Goal: Task Accomplishment & Management: Use online tool/utility

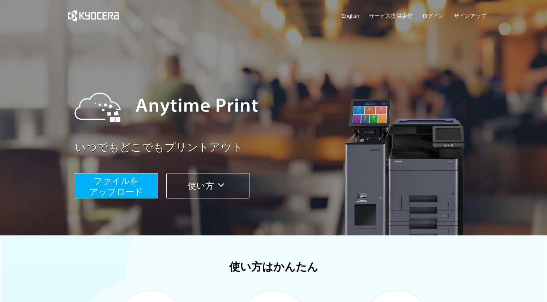
click at [117, 176] on span "ファイルを ​​アップロード" at bounding box center [116, 186] width 54 height 21
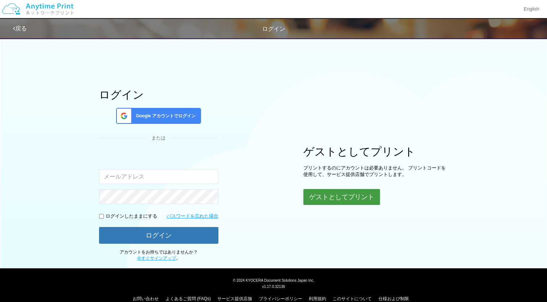
click at [339, 199] on button "ゲストとしてプリント" at bounding box center [341, 197] width 77 height 16
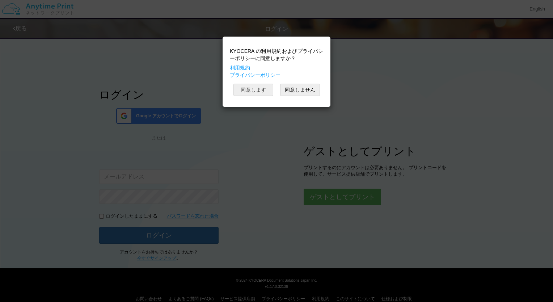
click at [244, 92] on button "同意します" at bounding box center [253, 90] width 40 height 12
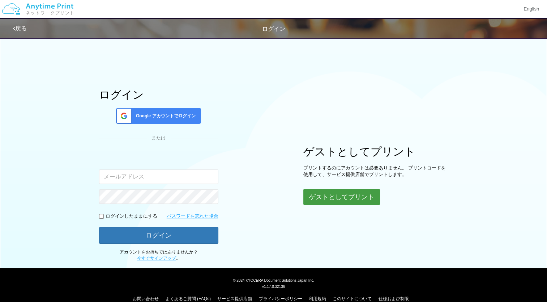
click at [343, 195] on button "ゲストとしてプリント" at bounding box center [341, 197] width 77 height 16
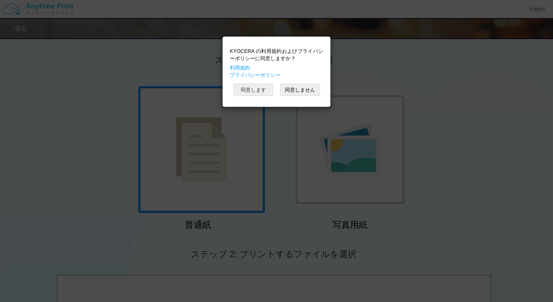
click at [243, 93] on button "同意します" at bounding box center [253, 90] width 40 height 12
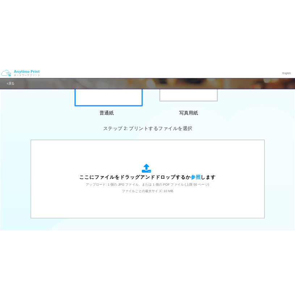
scroll to position [193, 0]
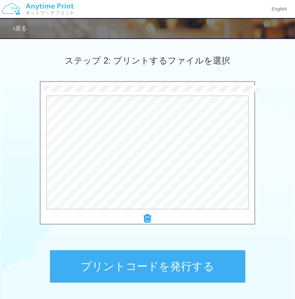
click at [194, 263] on button "プリントコードを発行する" at bounding box center [147, 267] width 195 height 33
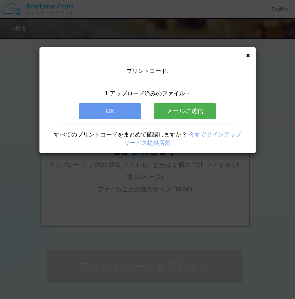
scroll to position [0, 0]
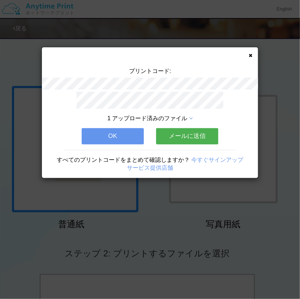
drag, startPoint x: 94, startPoint y: 136, endPoint x: 87, endPoint y: 137, distance: 7.3
click at [94, 136] on button "OK" at bounding box center [113, 136] width 62 height 16
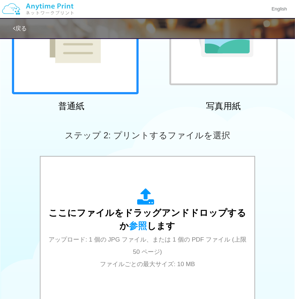
scroll to position [181, 0]
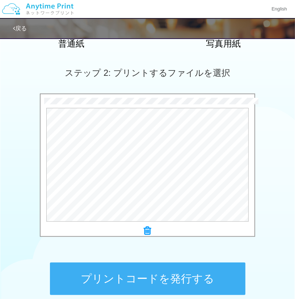
click at [171, 283] on button "プリントコードを発行する" at bounding box center [147, 279] width 195 height 33
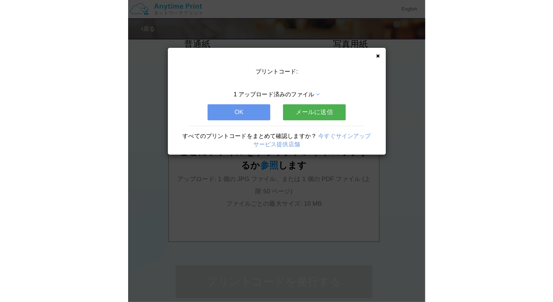
scroll to position [0, 0]
